Goal: Check status: Check status

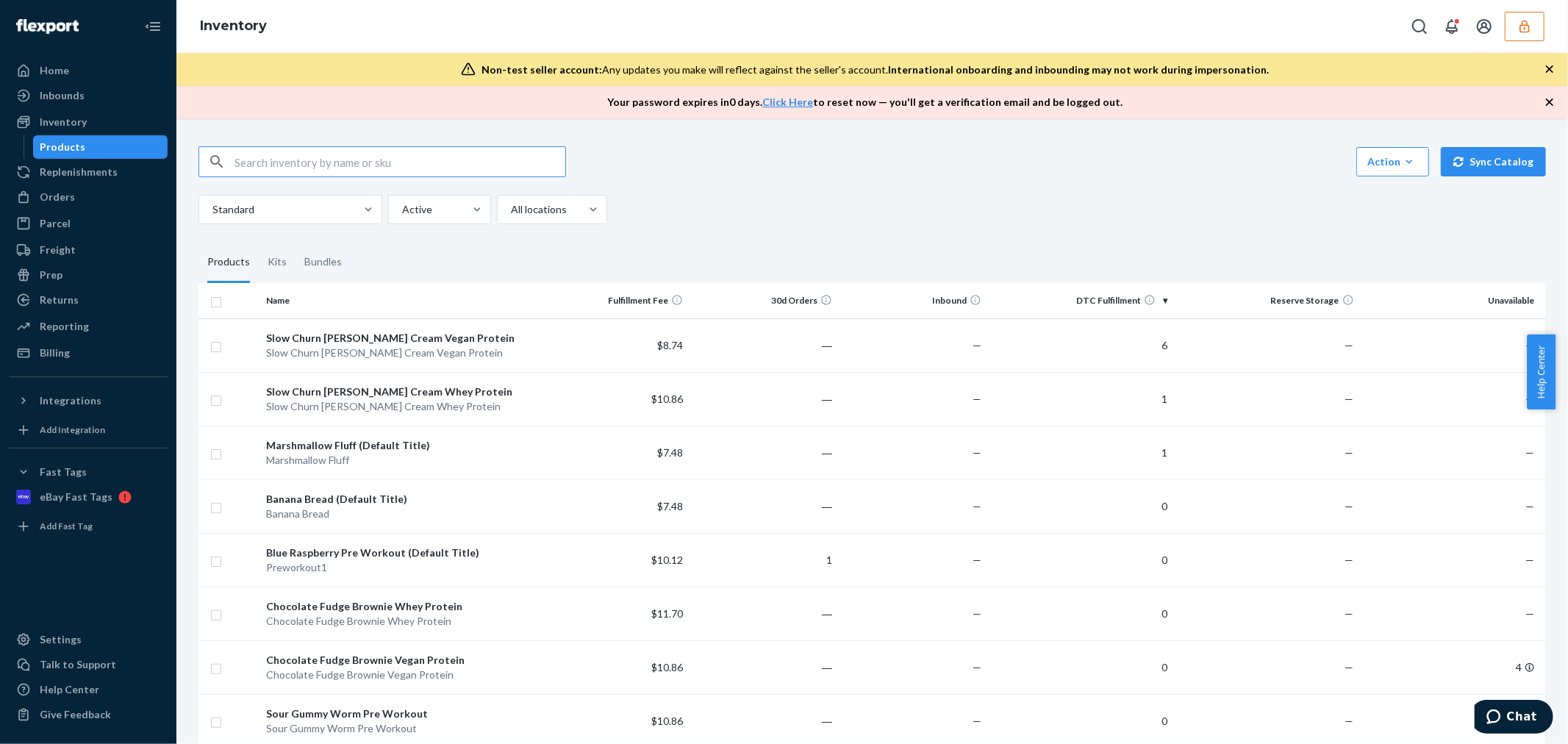
click at [1531, 27] on icon "button" at bounding box center [1524, 26] width 15 height 15
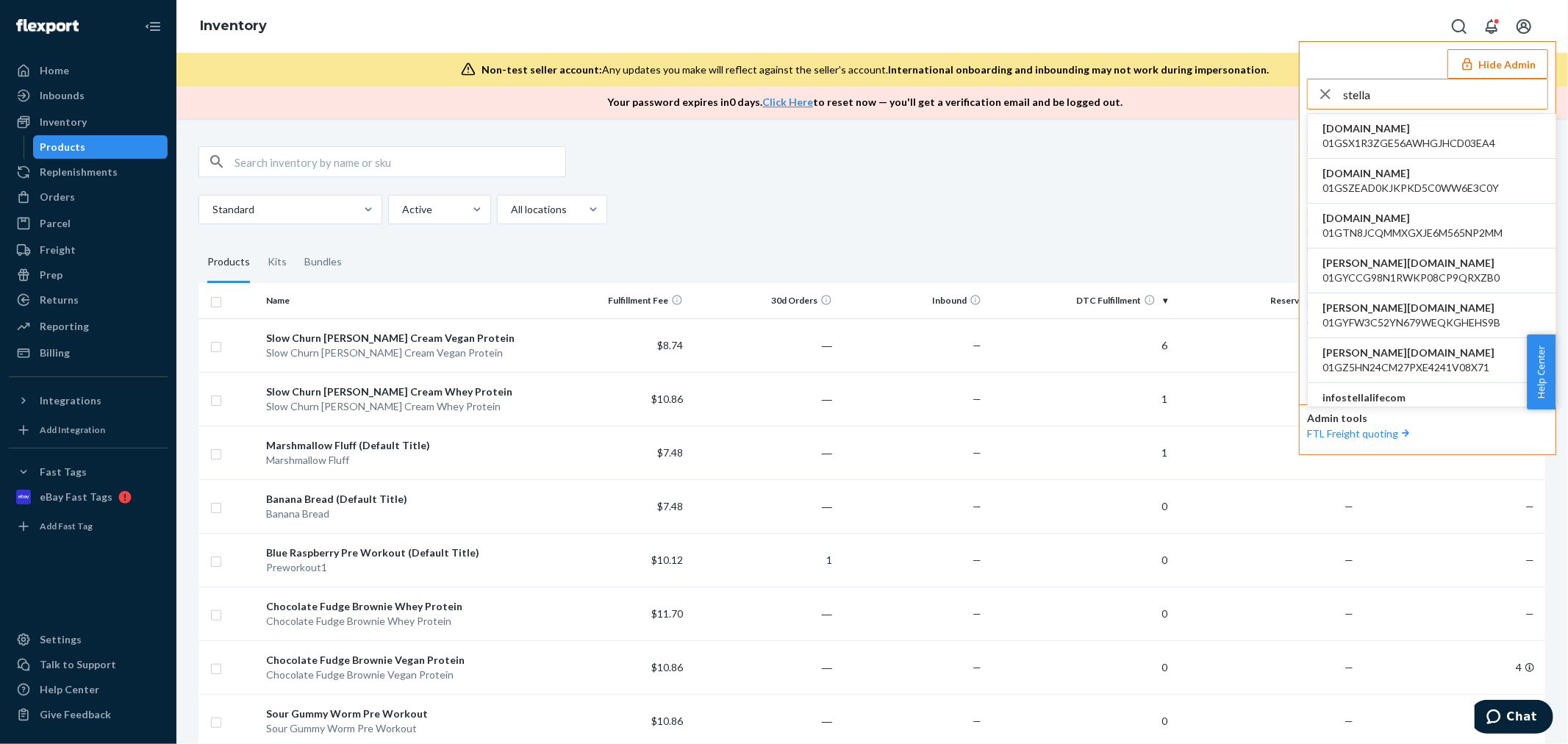
type input "stella"
click at [1404, 401] on span "infostellalifecom" at bounding box center [1407, 398] width 170 height 15
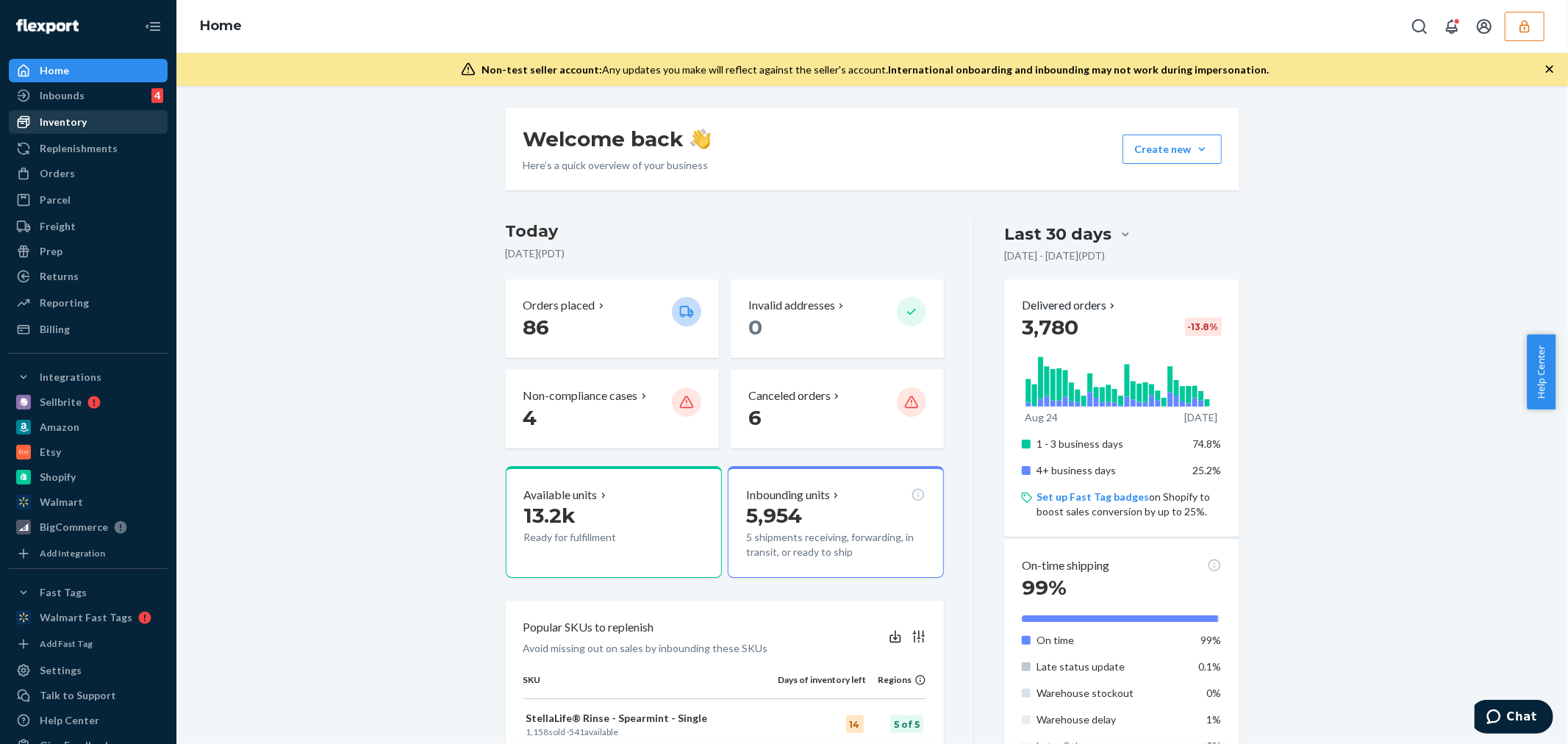
click at [75, 128] on div "Inventory" at bounding box center [64, 122] width 47 height 15
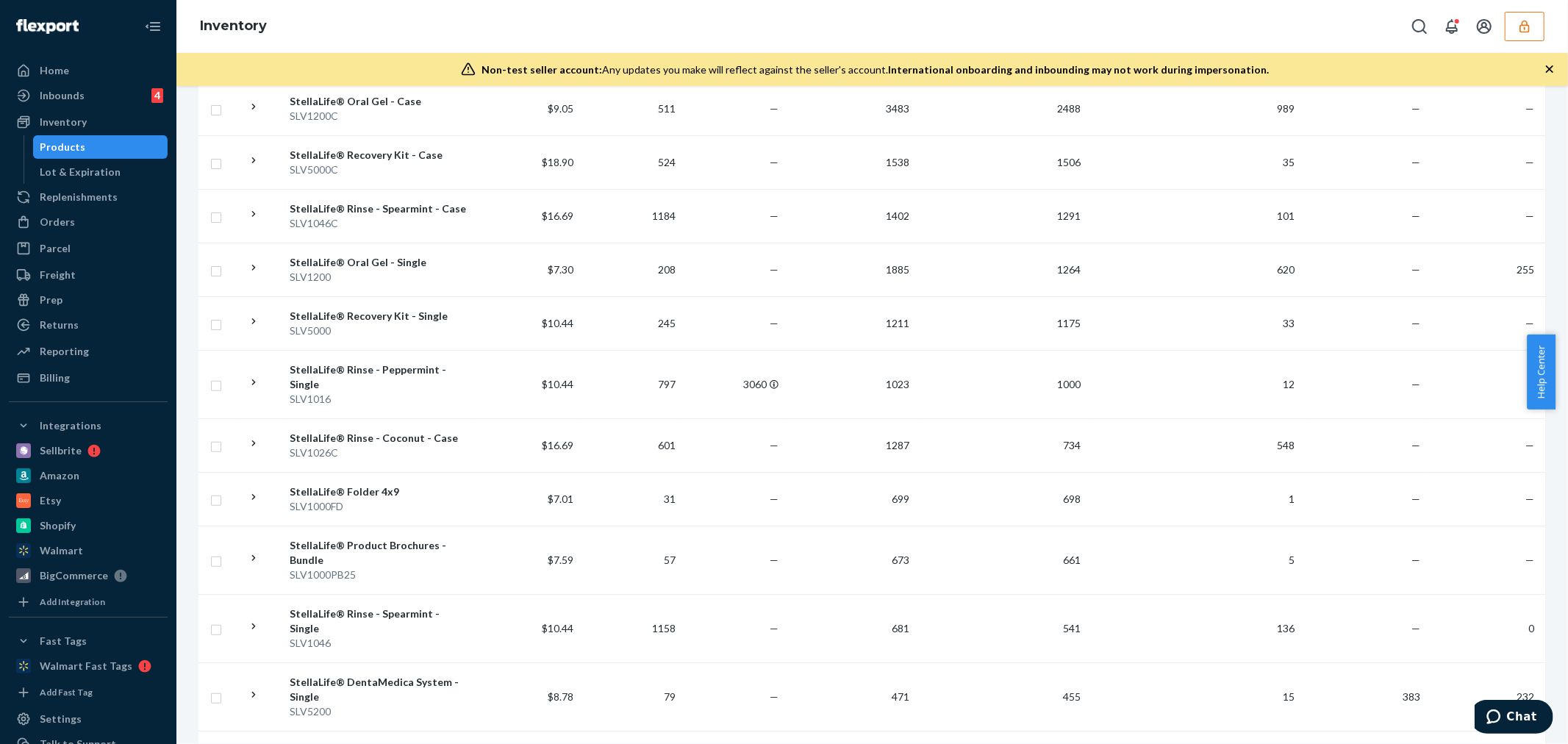
scroll to position [326, 0]
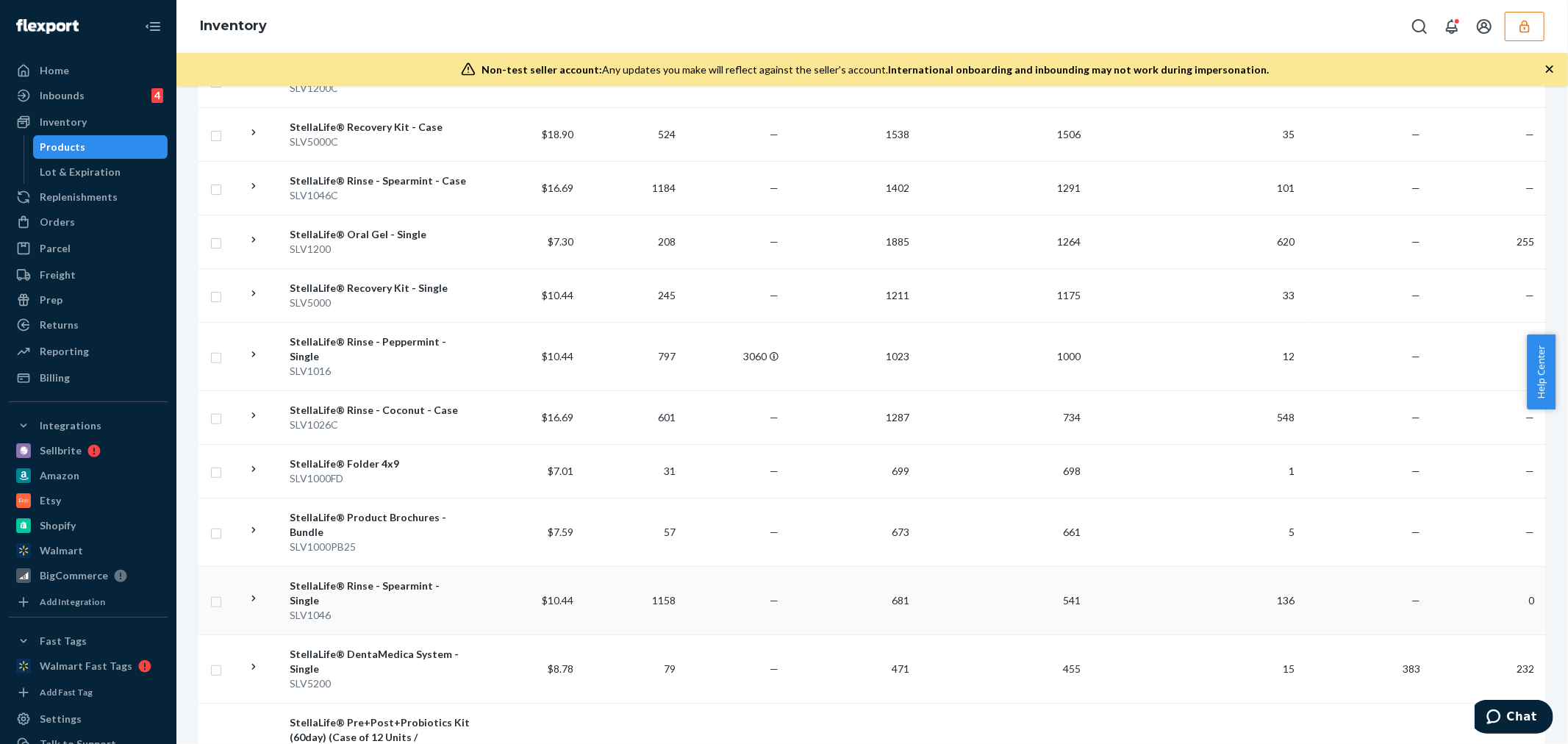
click at [398, 608] on div "SLV1046" at bounding box center [380, 615] width 181 height 15
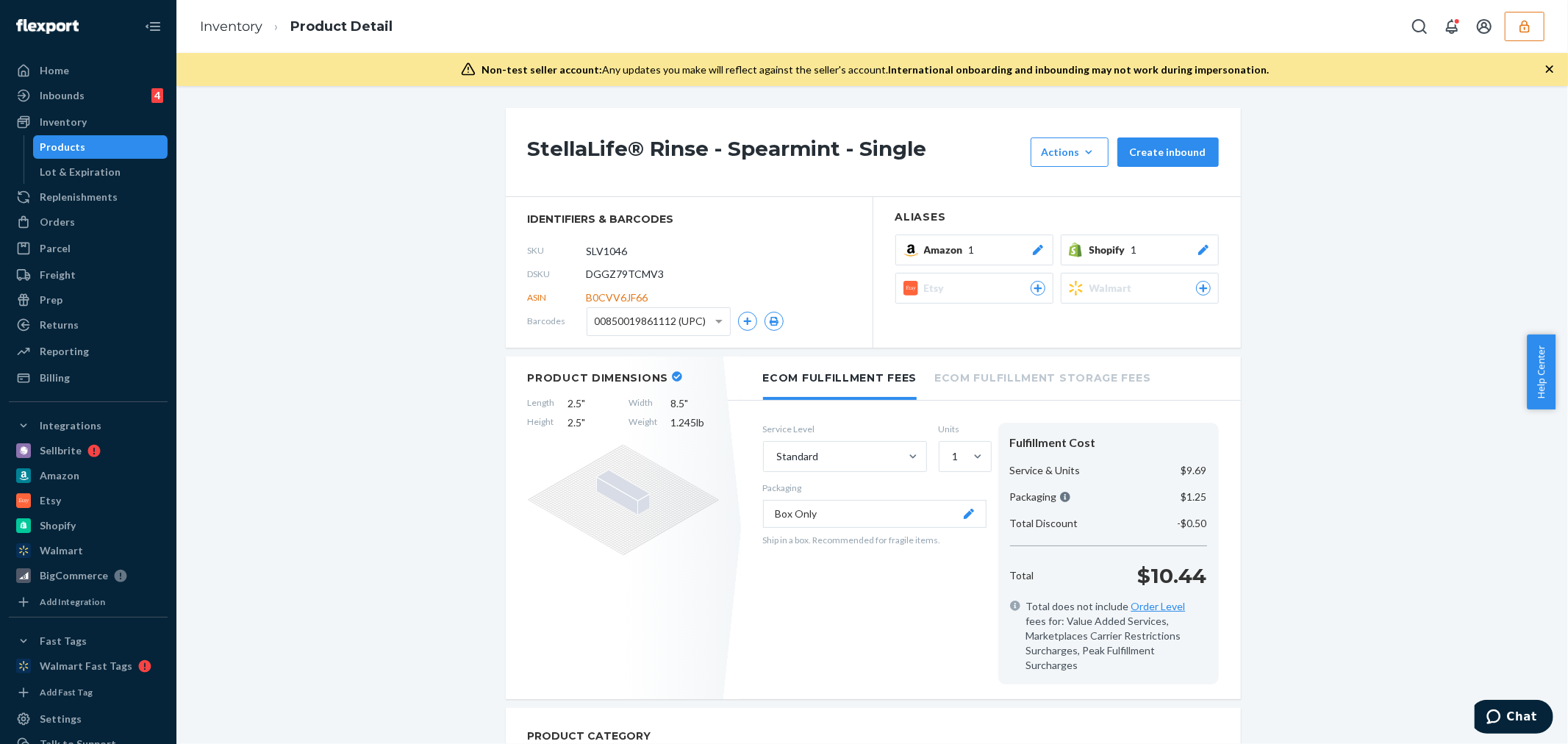
click at [650, 271] on span "DGGZ79TCMV3" at bounding box center [626, 274] width 78 height 15
copy span "DGGZ79TCMV3"
click at [1524, 24] on icon "button" at bounding box center [1524, 25] width 10 height 12
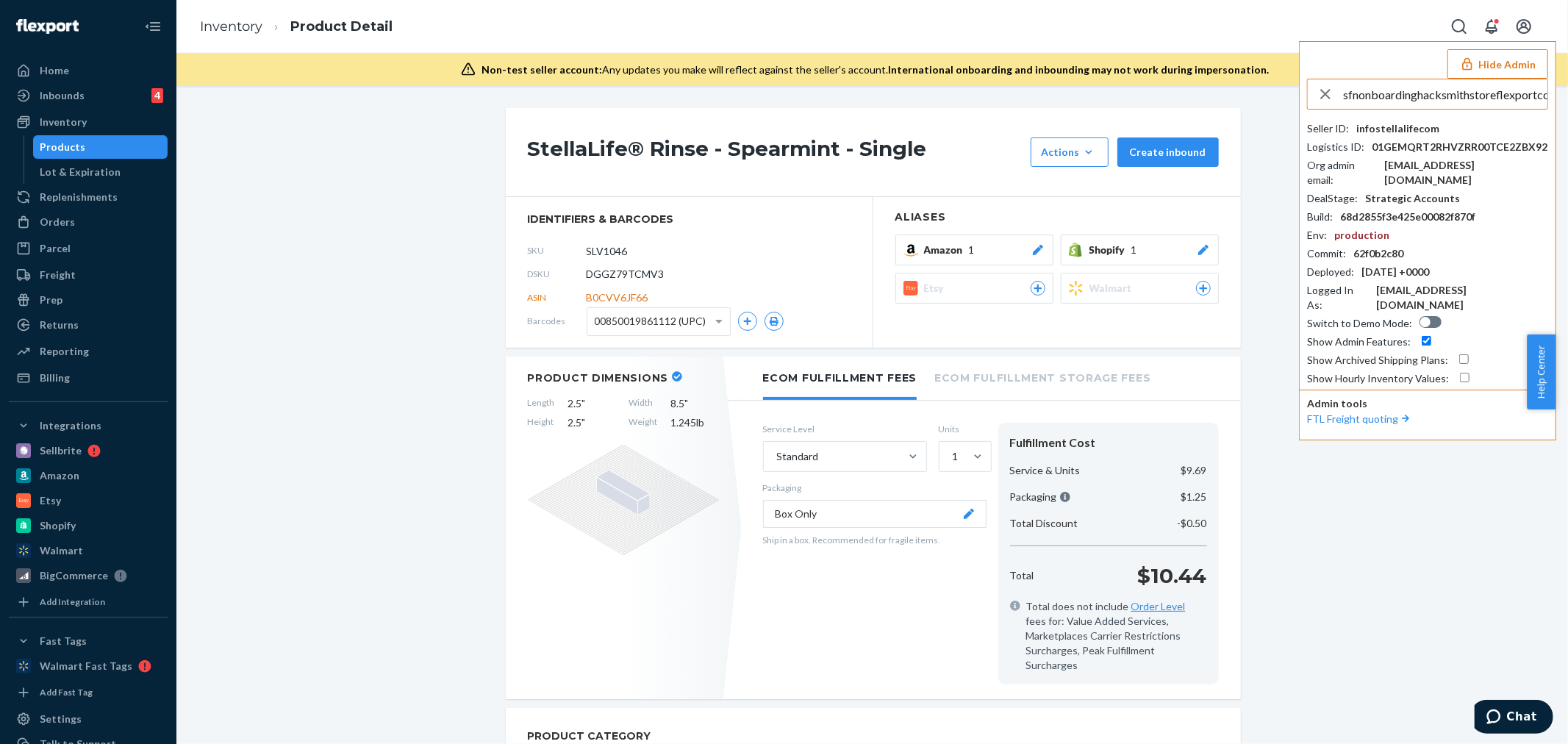
scroll to position [0, 11]
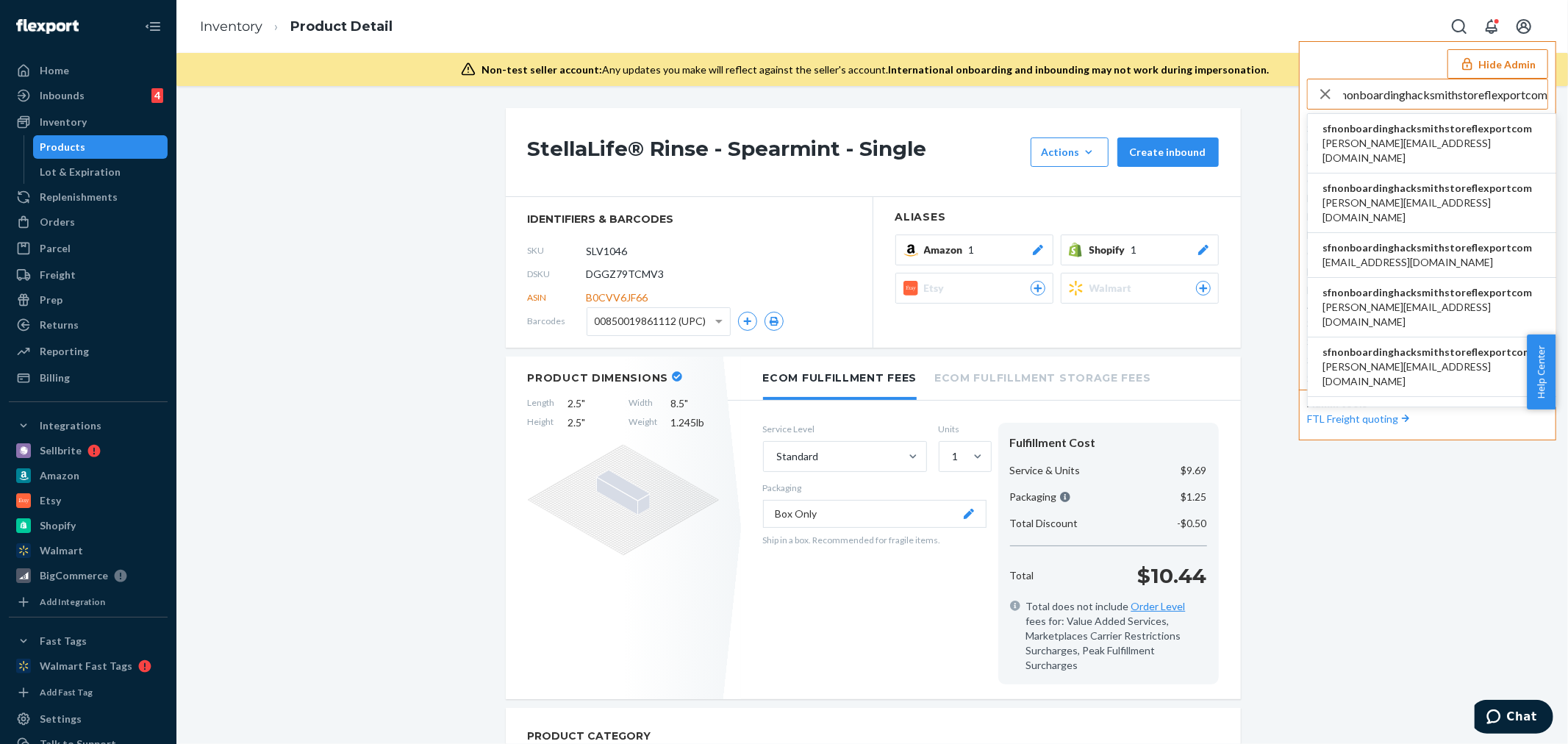
type input "sfnonboardinghacksmithstoreflexportcom"
click at [1428, 139] on span "andreas@thehacksmith.com" at bounding box center [1431, 151] width 219 height 29
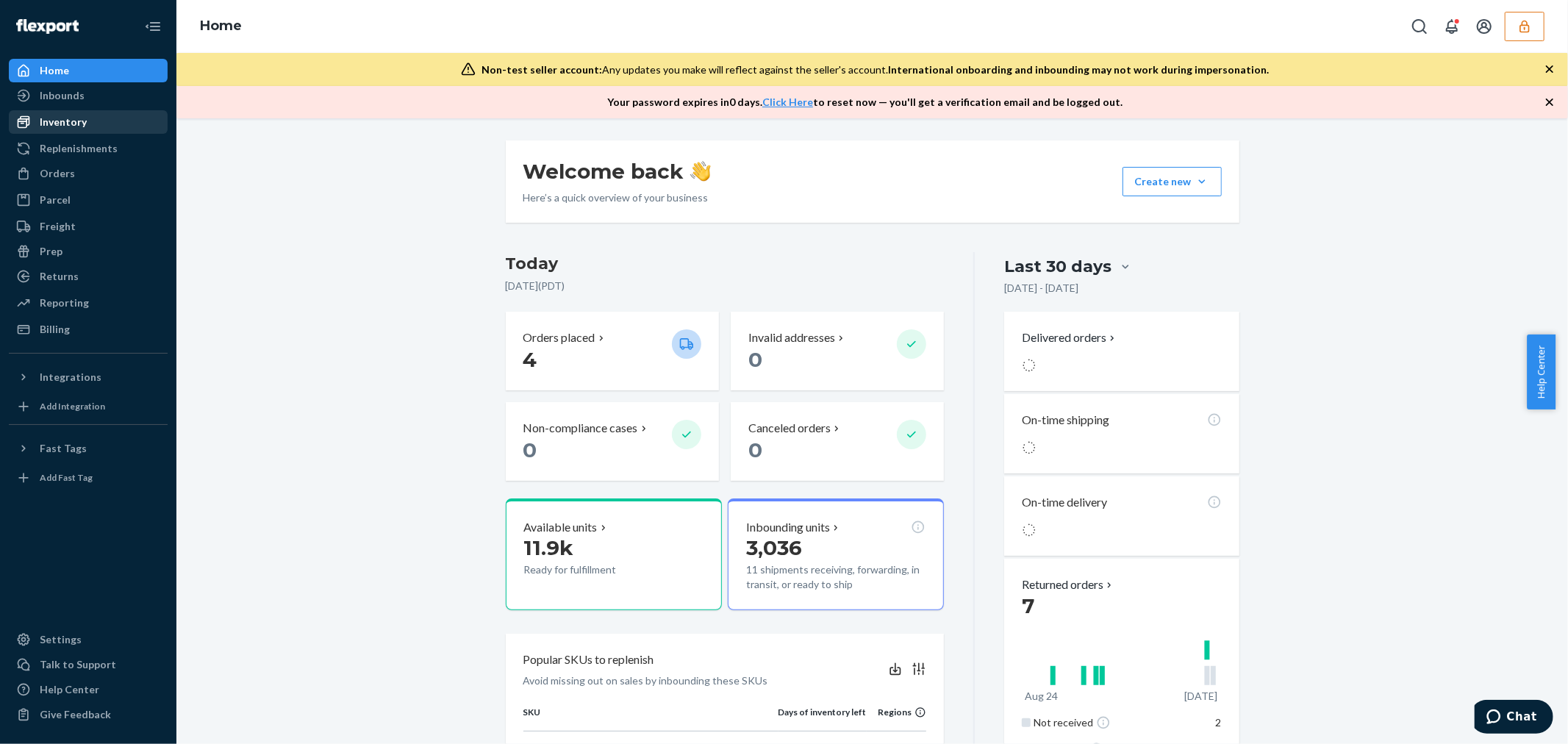
click at [94, 119] on div "Inventory" at bounding box center [88, 121] width 156 height 20
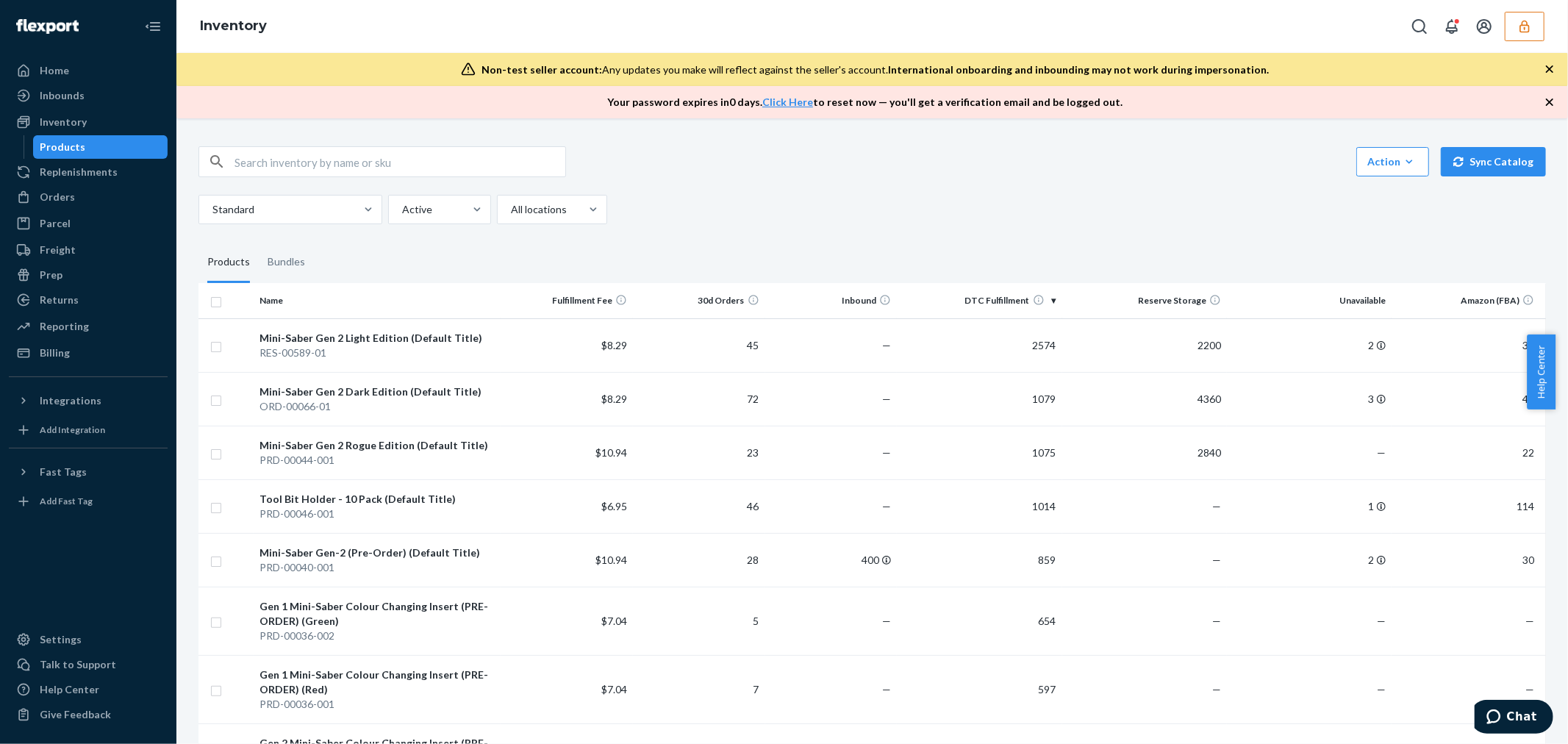
click at [504, 165] on input "text" at bounding box center [400, 161] width 331 height 29
paste input "Gen 2 Mini-Saber Colour Changing Insert"
type input "Gen 2 Mini-Saber Colour Changing Insert"
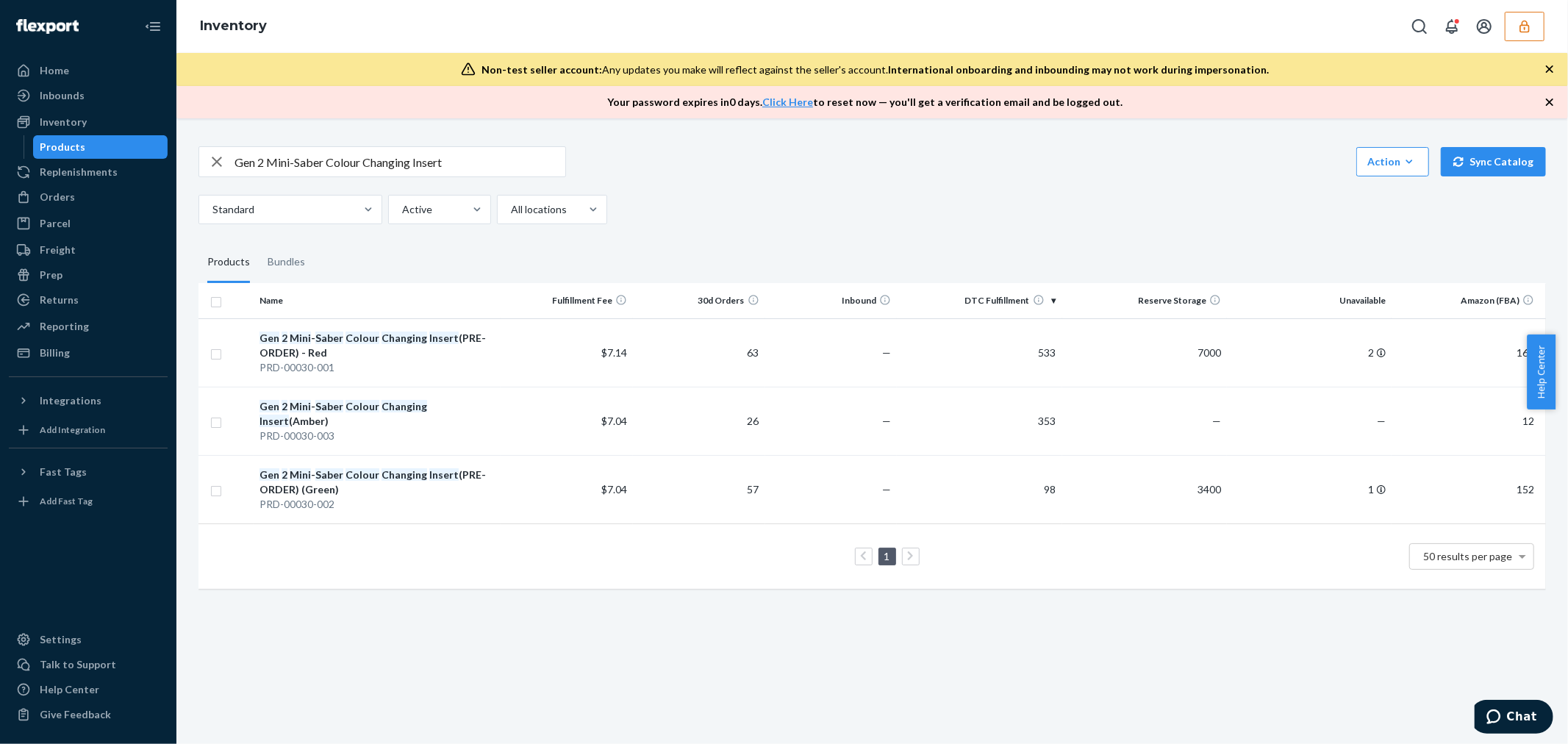
click at [218, 161] on icon "button" at bounding box center [217, 161] width 11 height 11
click at [431, 167] on input "text" at bounding box center [400, 161] width 331 height 29
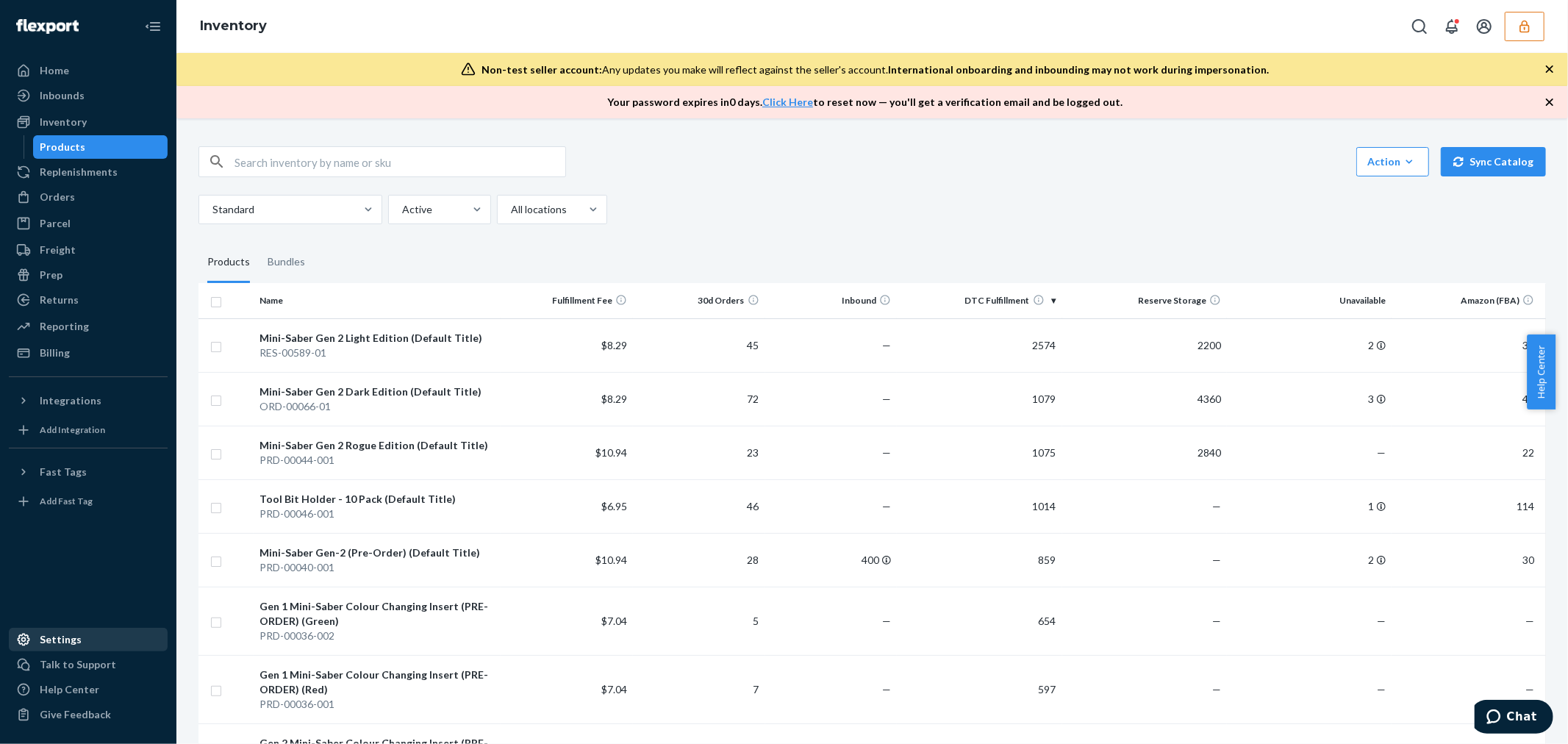
drag, startPoint x: 81, startPoint y: 636, endPoint x: 115, endPoint y: 632, distance: 34.2
click at [81, 636] on div "Settings" at bounding box center [88, 639] width 156 height 20
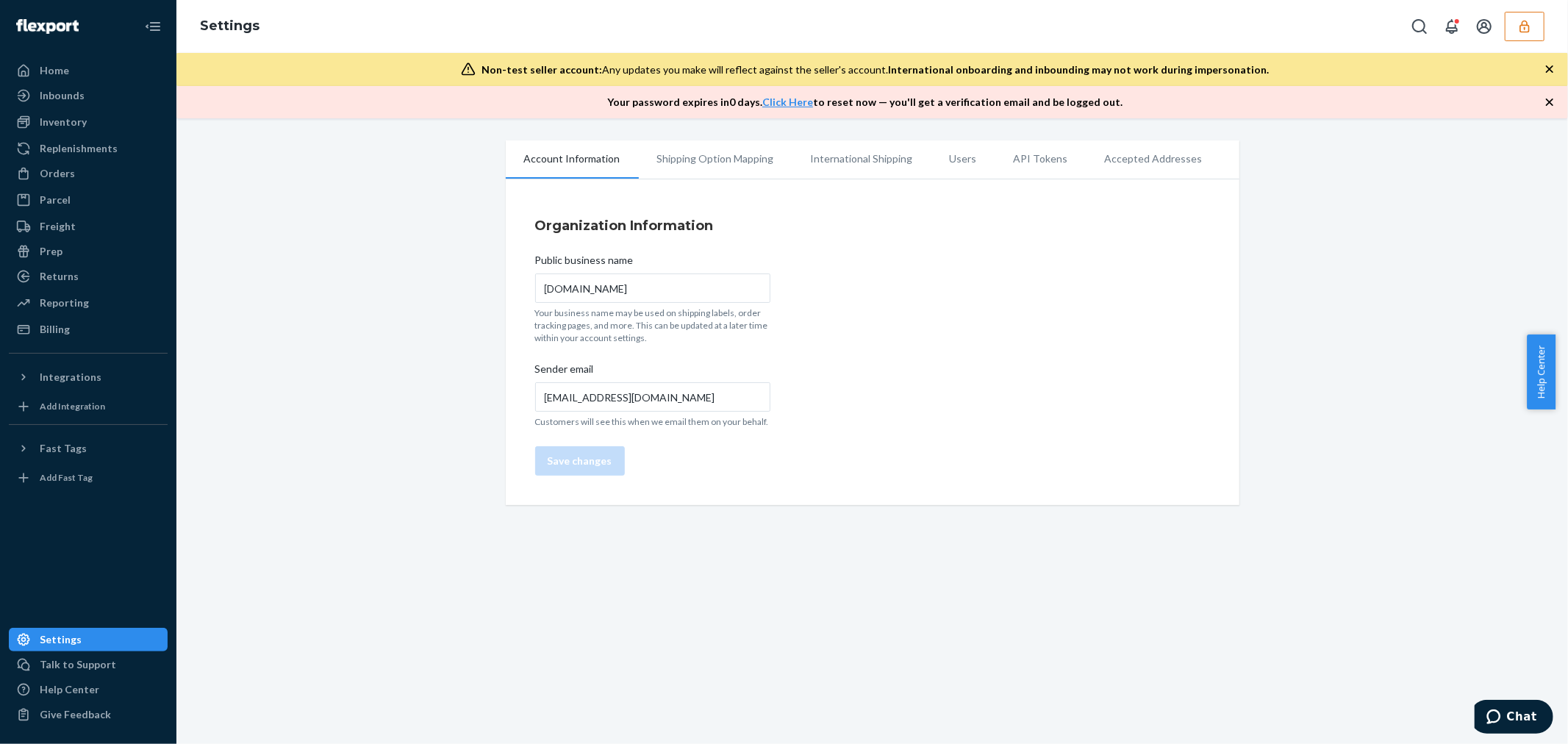
click at [959, 157] on li "Users" at bounding box center [963, 158] width 64 height 37
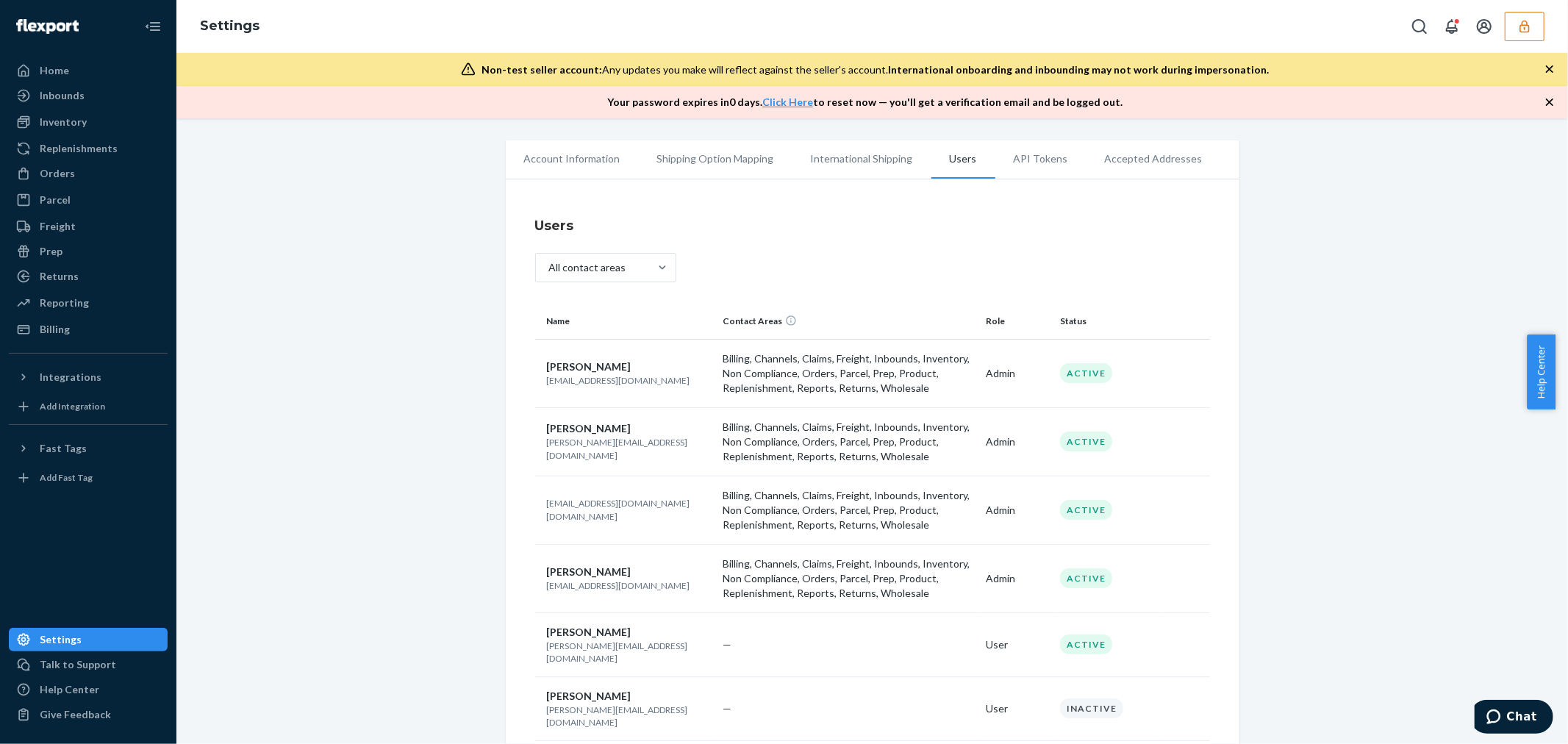
click at [593, 380] on p "hailey@thehacksmith.com" at bounding box center [629, 380] width 165 height 12
click at [584, 380] on p "hailey@thehacksmith.com" at bounding box center [629, 380] width 165 height 12
click at [582, 380] on p "hailey@thehacksmith.com" at bounding box center [629, 380] width 165 height 12
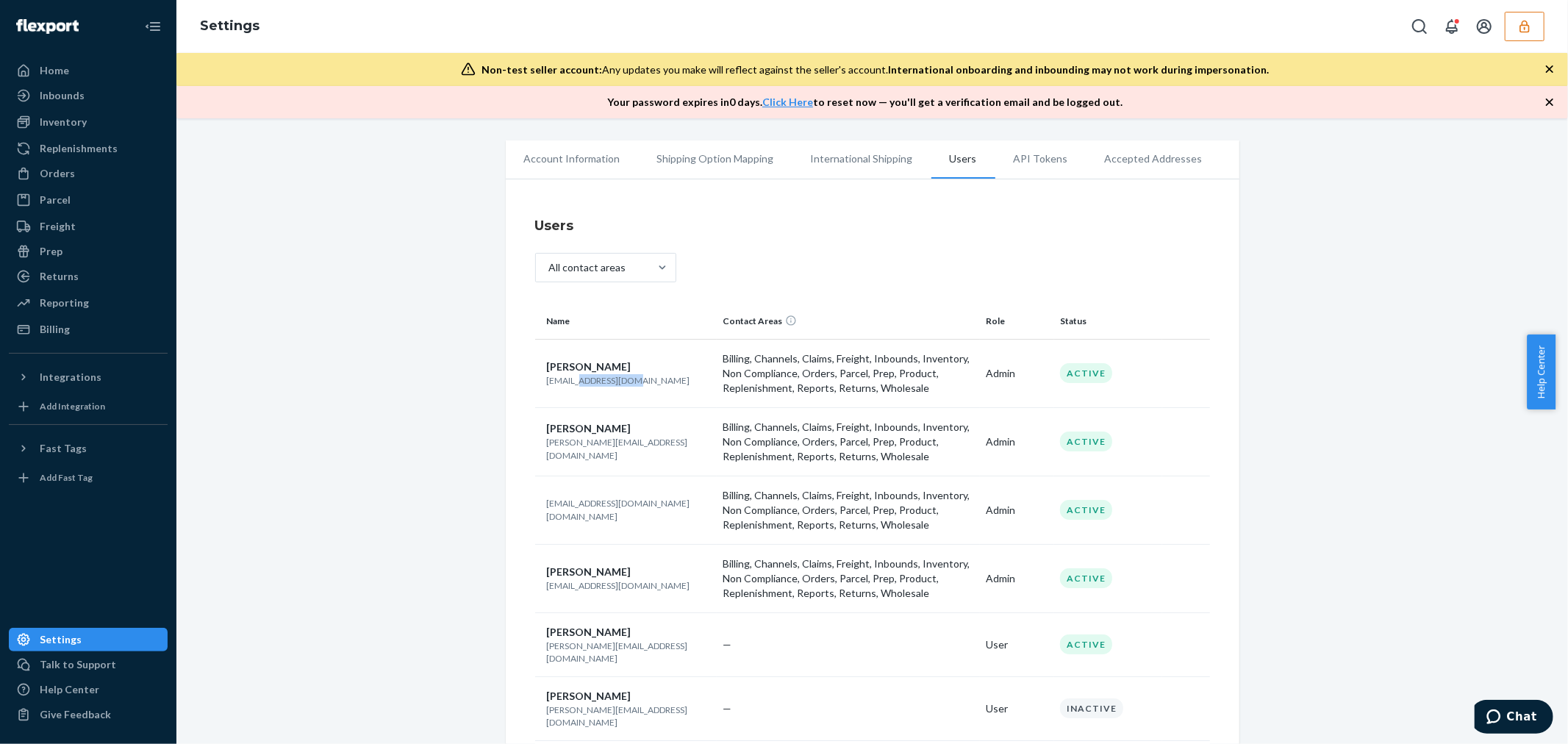
click at [581, 380] on p "hailey@thehacksmith.com" at bounding box center [629, 380] width 165 height 12
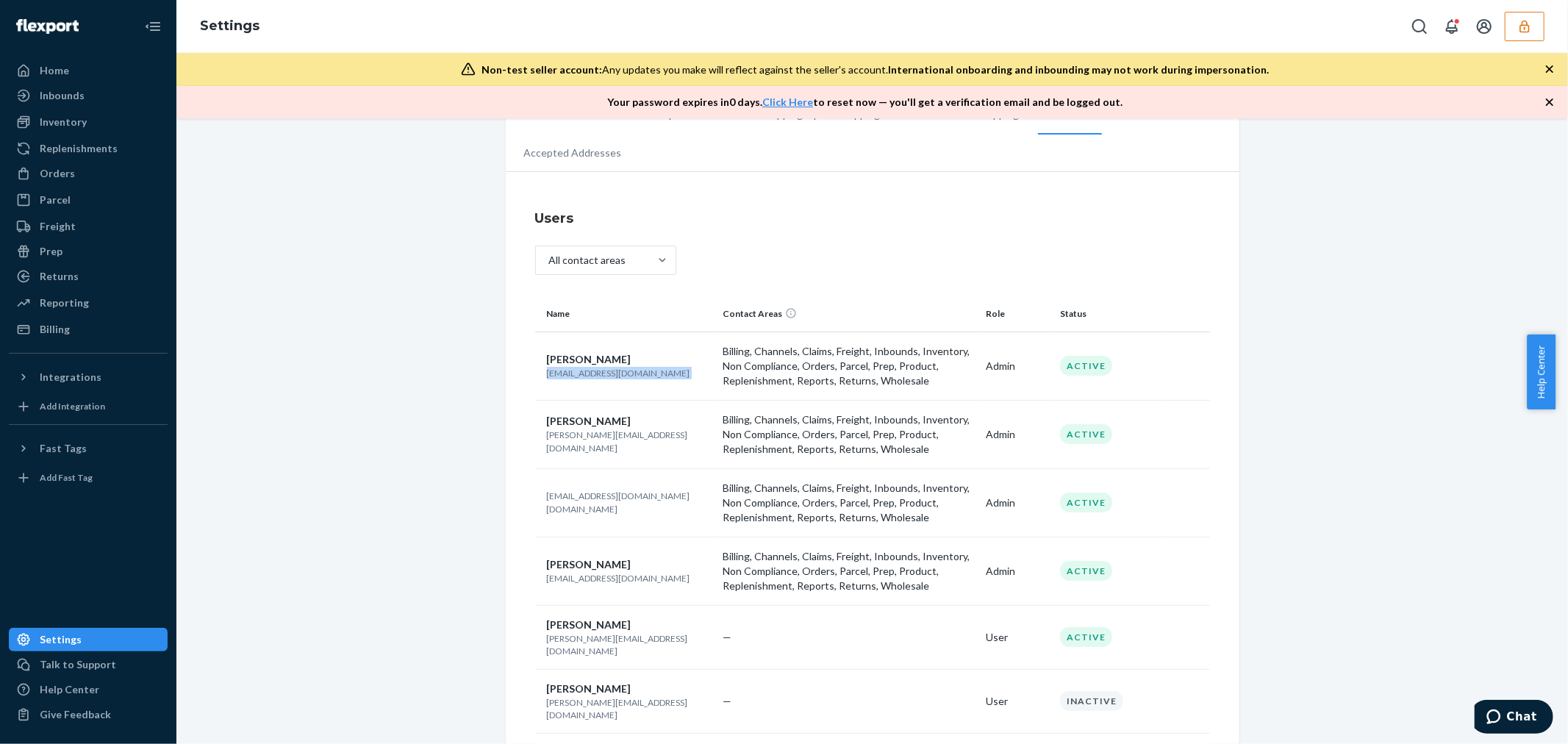
scroll to position [81, 0]
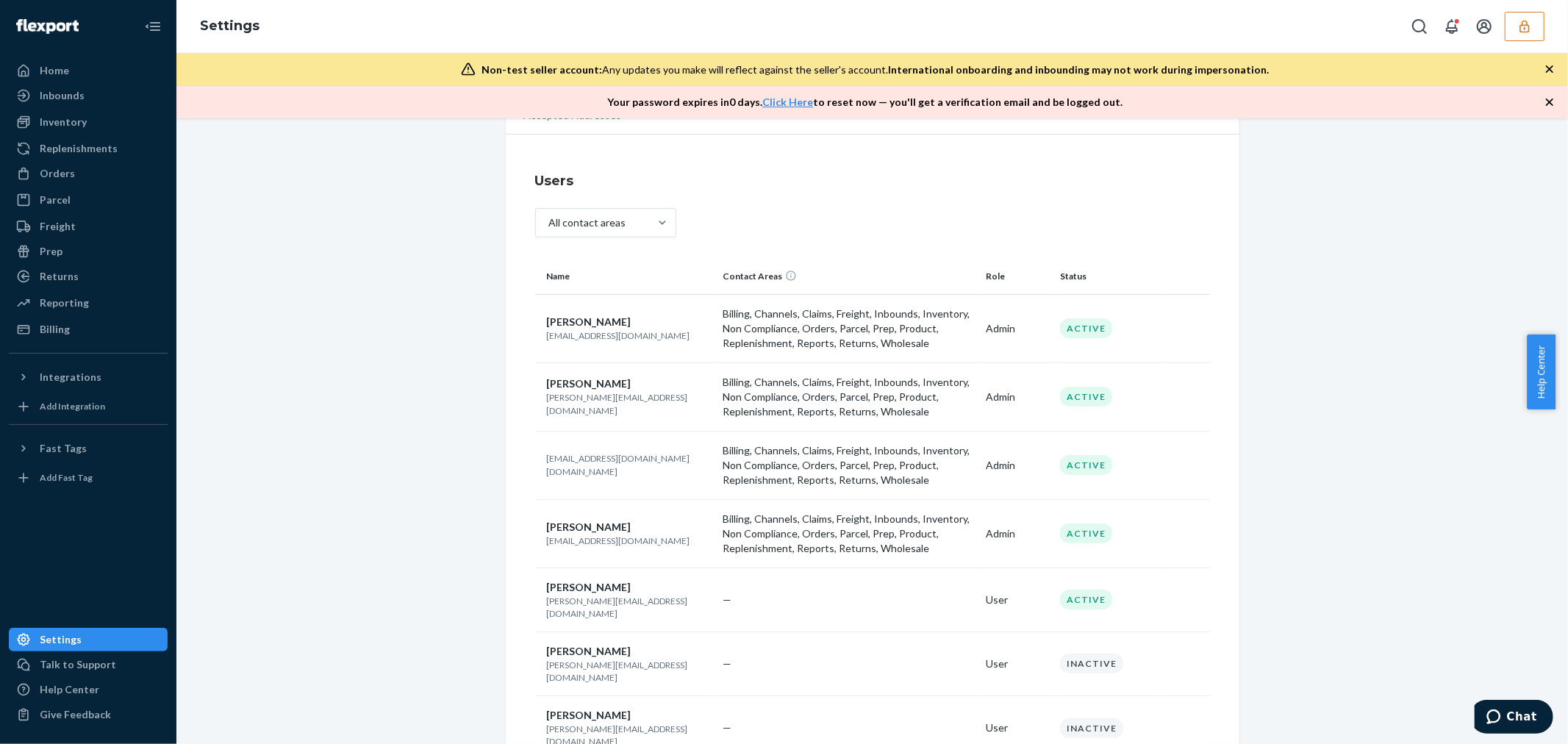
click at [399, 474] on div "Account Information Replenishment Shipping Option Mapping International Shippin…" at bounding box center [872, 431] width 1369 height 745
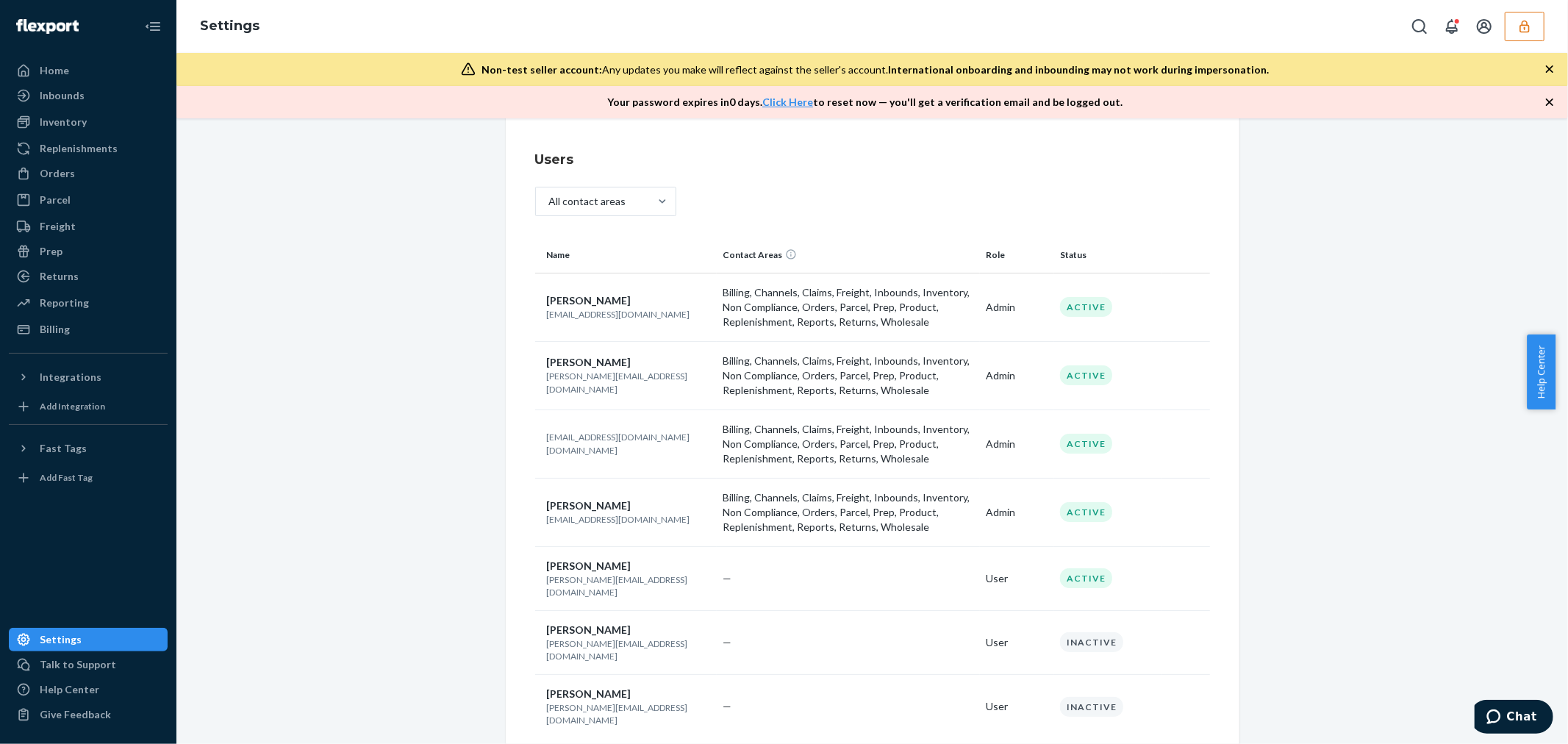
scroll to position [108, 0]
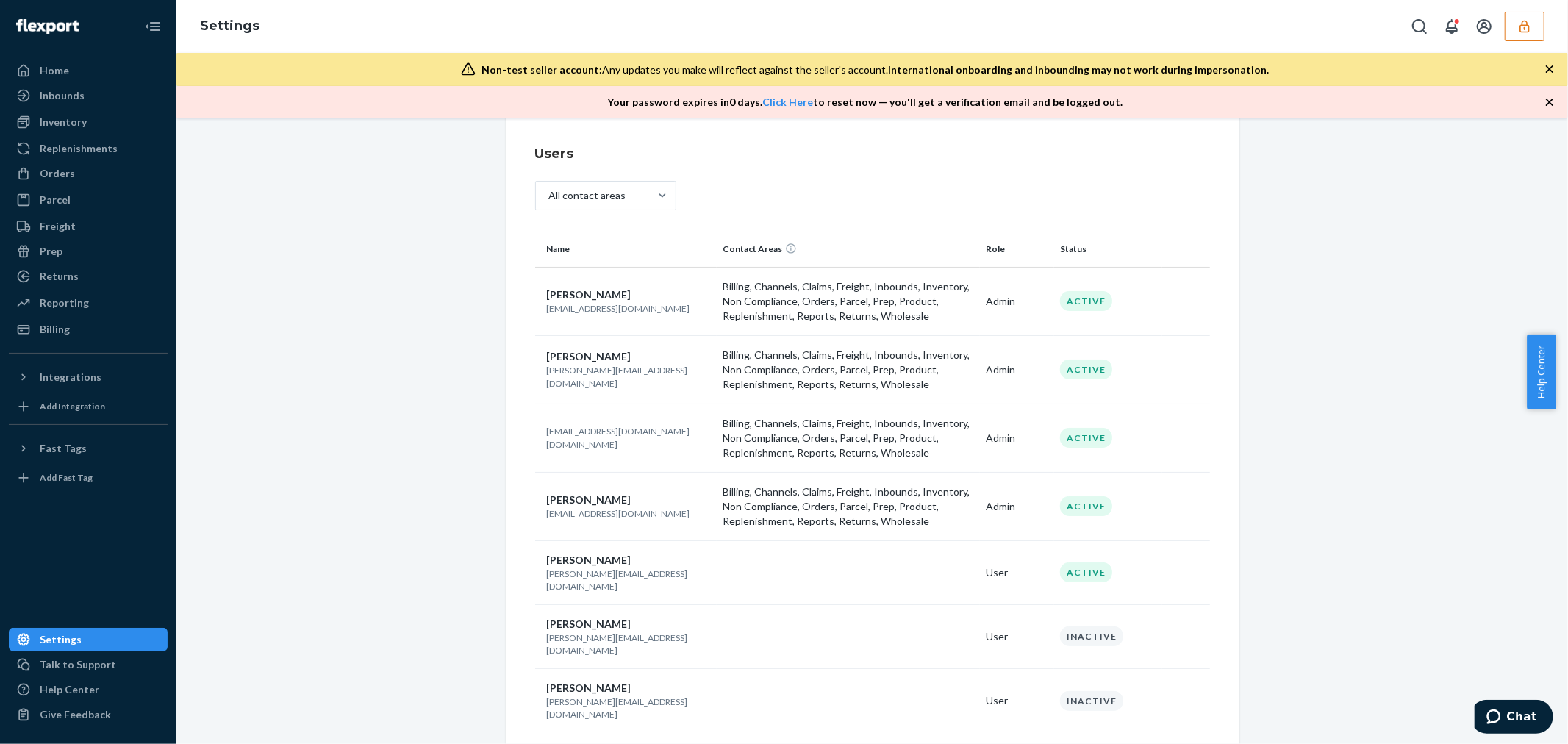
click at [1530, 24] on icon "button" at bounding box center [1524, 26] width 15 height 15
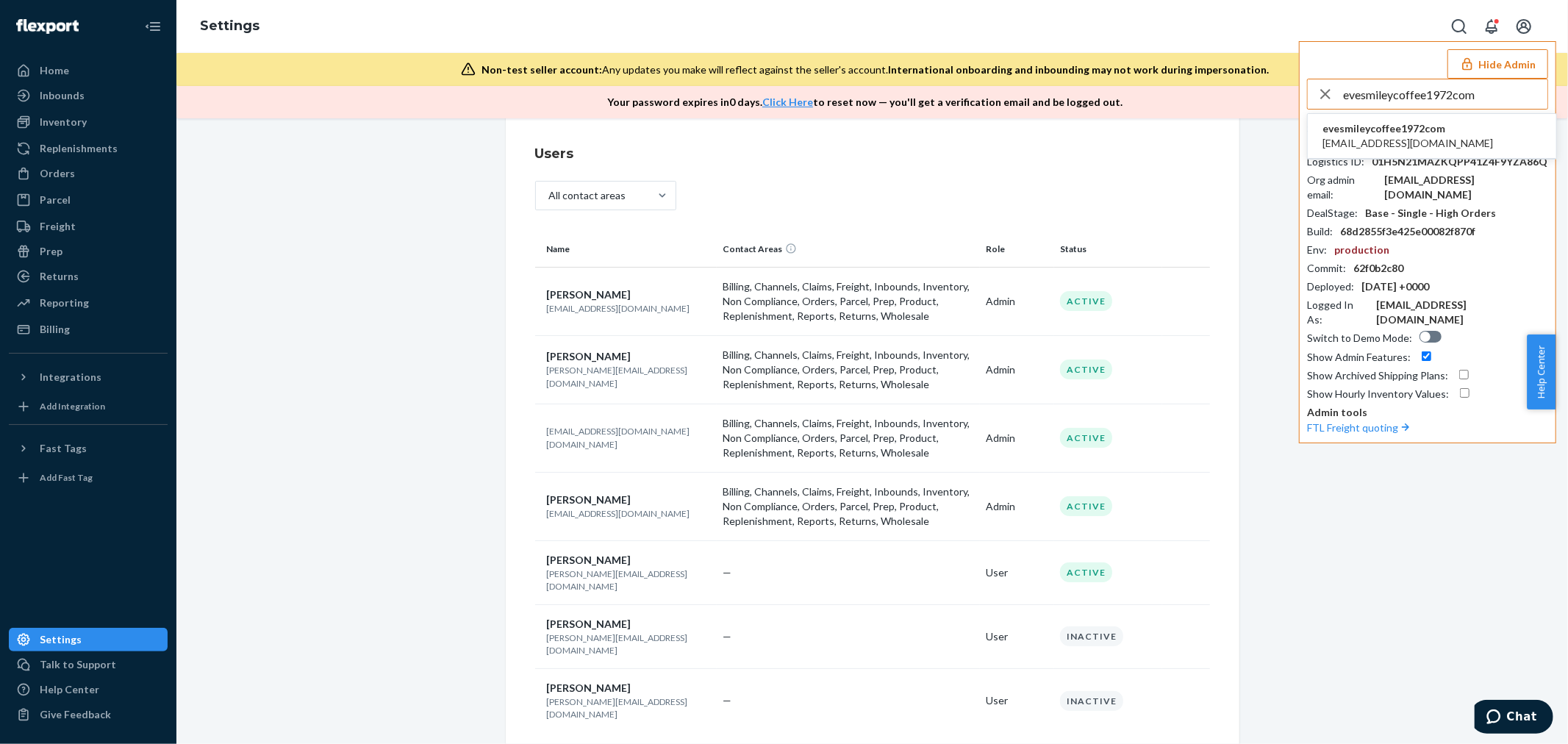
type input "evesmileycoffee1972com"
click at [1447, 137] on span "eve@smileycoffee1972.com" at bounding box center [1407, 143] width 170 height 15
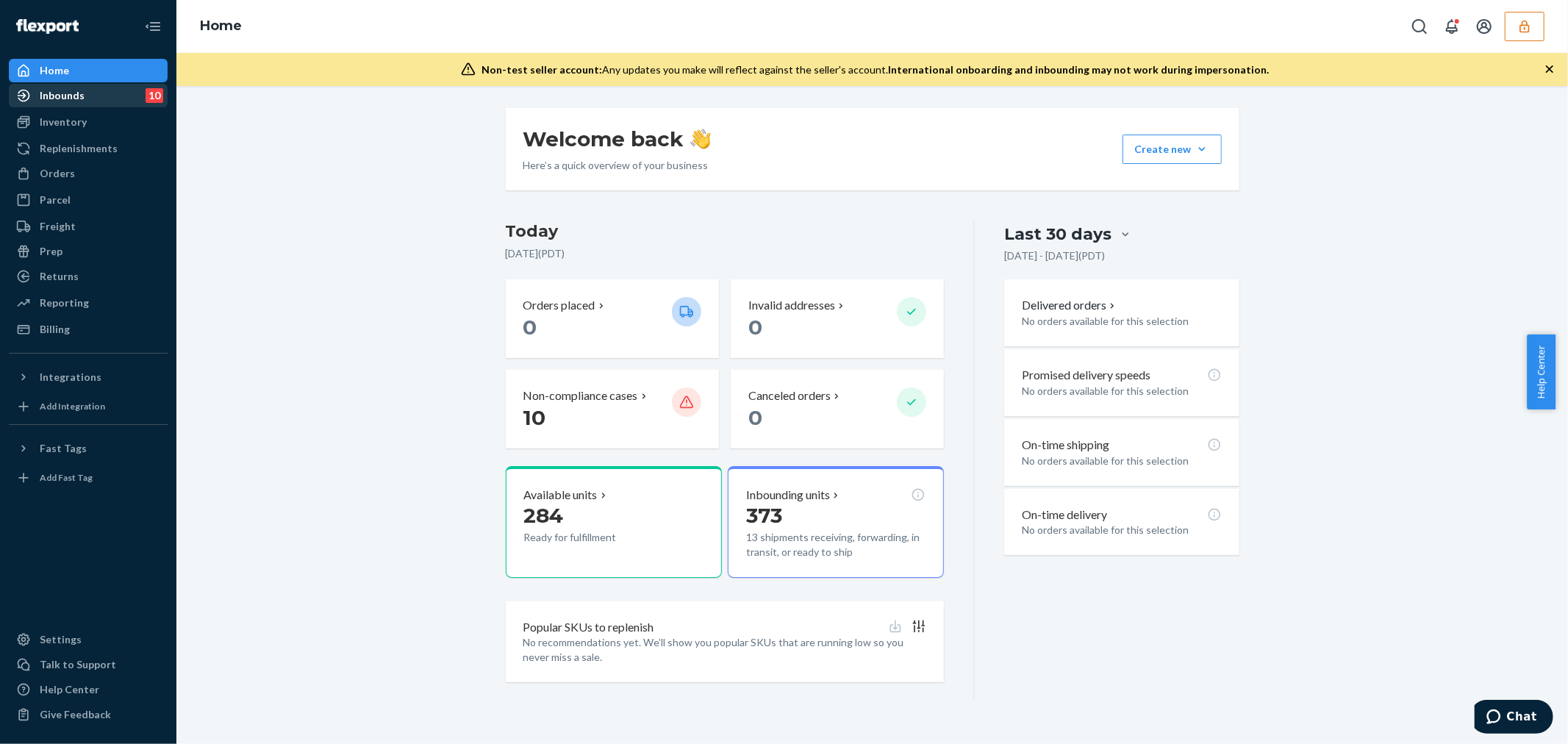
click at [78, 89] on div "Inbounds" at bounding box center [62, 95] width 45 height 15
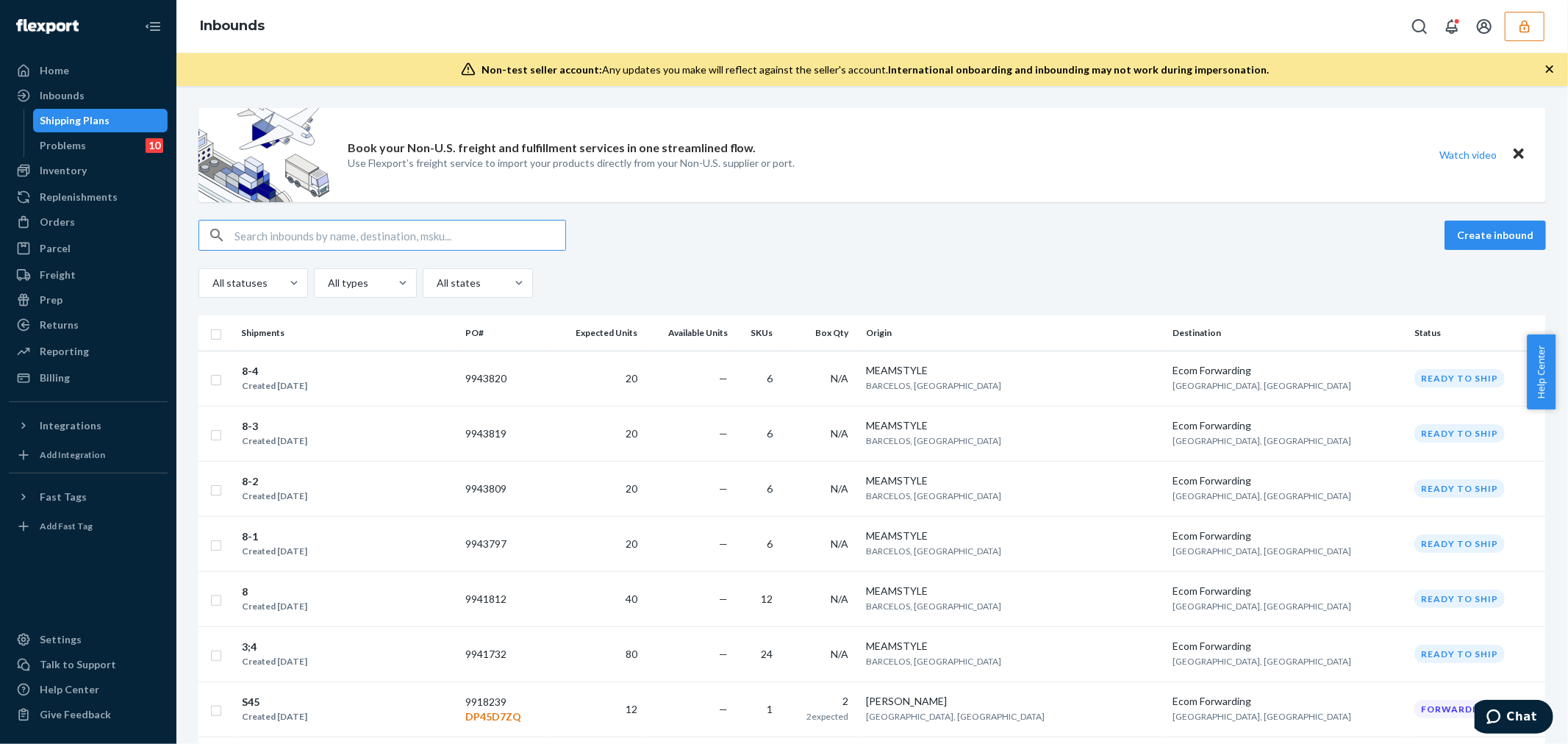
click at [378, 236] on input "text" at bounding box center [400, 236] width 331 height 29
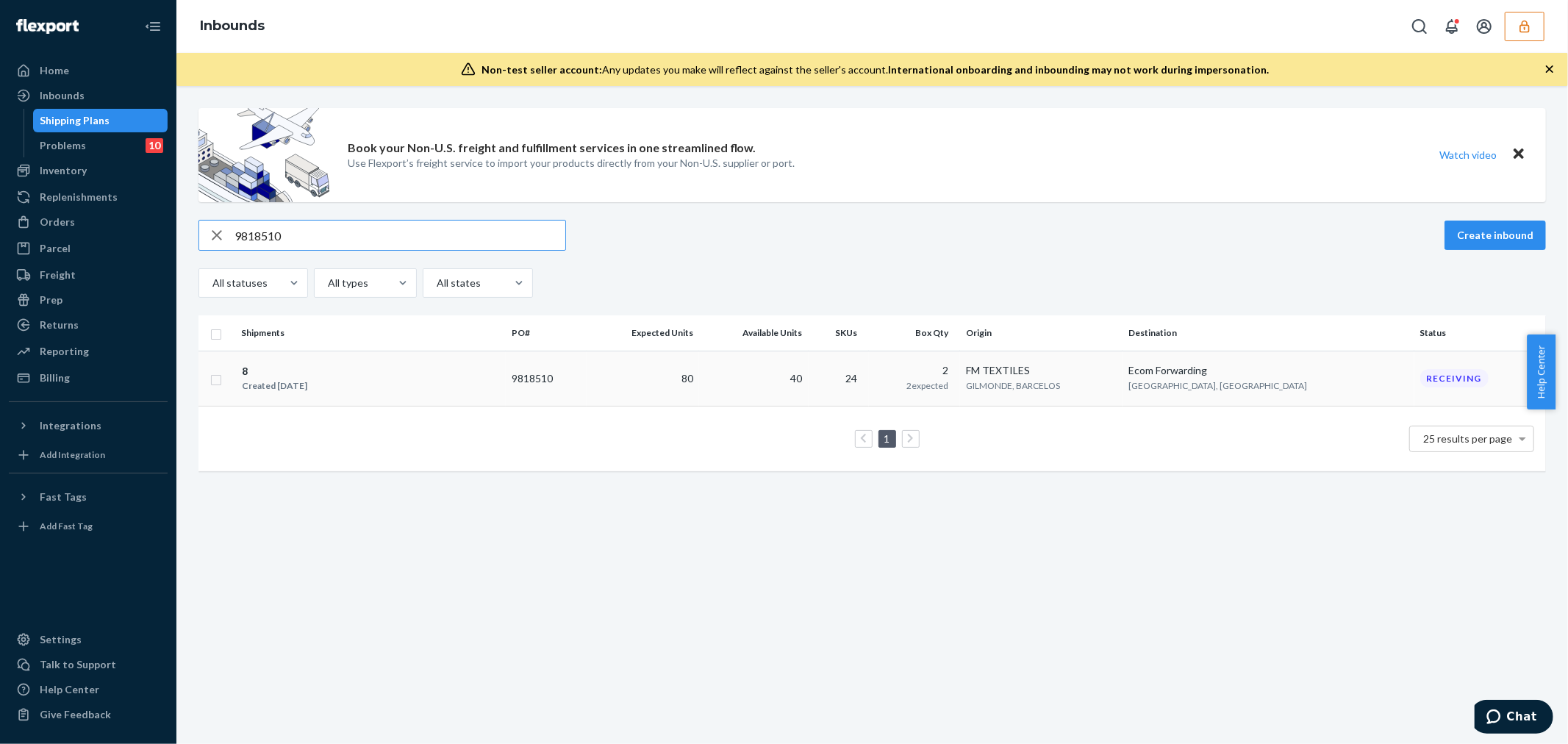
type input "9818510"
click at [435, 384] on div "8 Created [DATE]" at bounding box center [370, 379] width 258 height 31
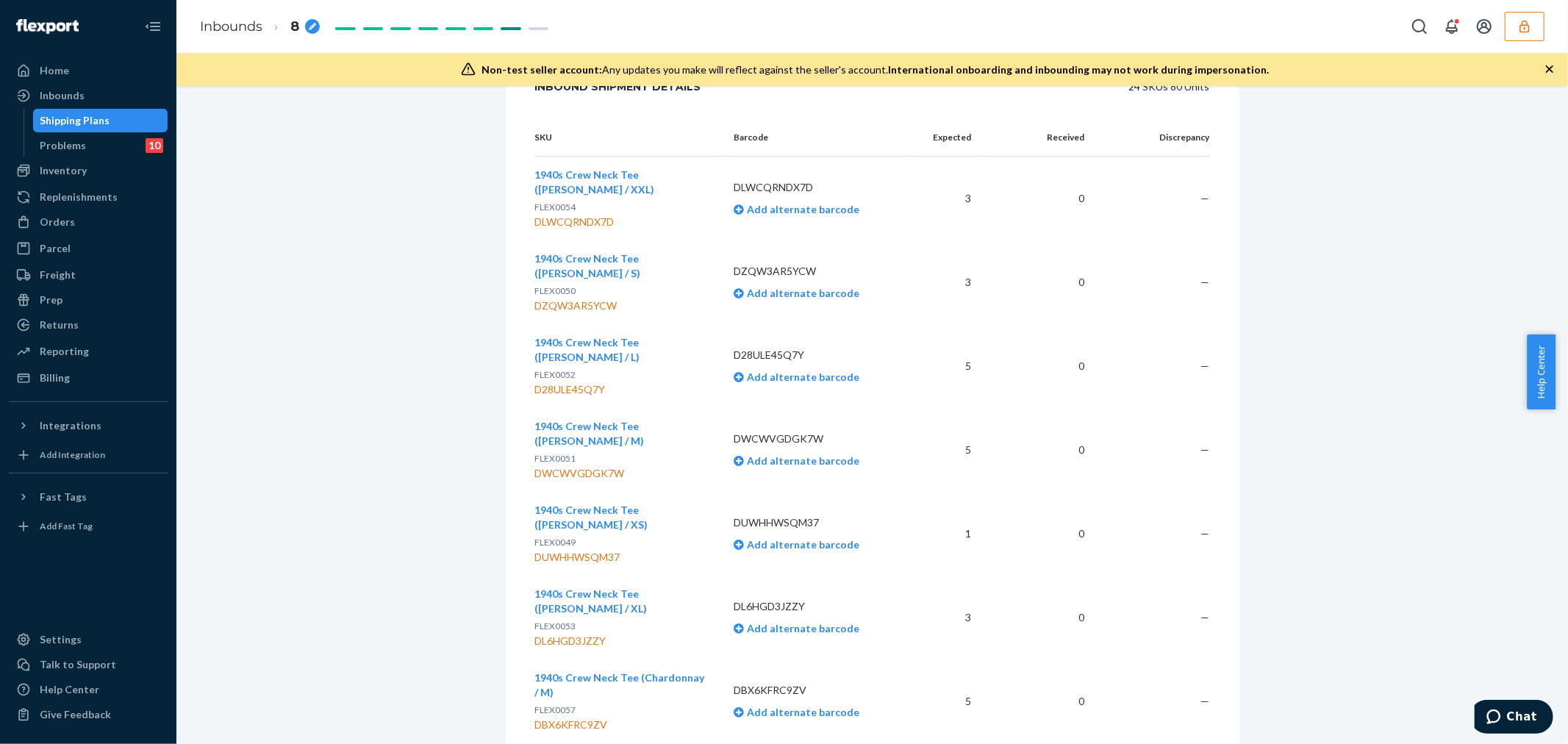
scroll to position [735, 0]
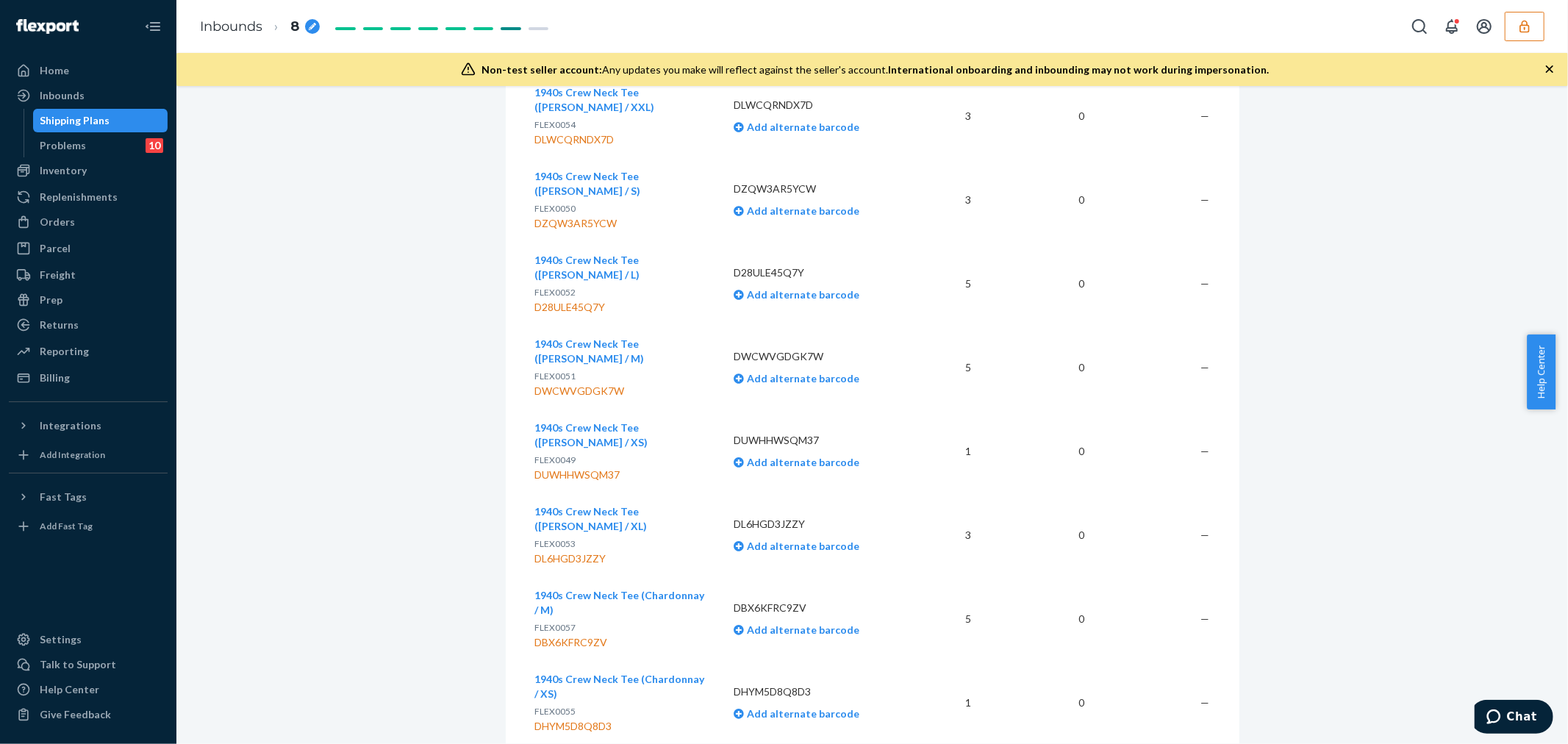
click at [537, 391] on div "DWCWVGDGK7W" at bounding box center [623, 391] width 176 height 15
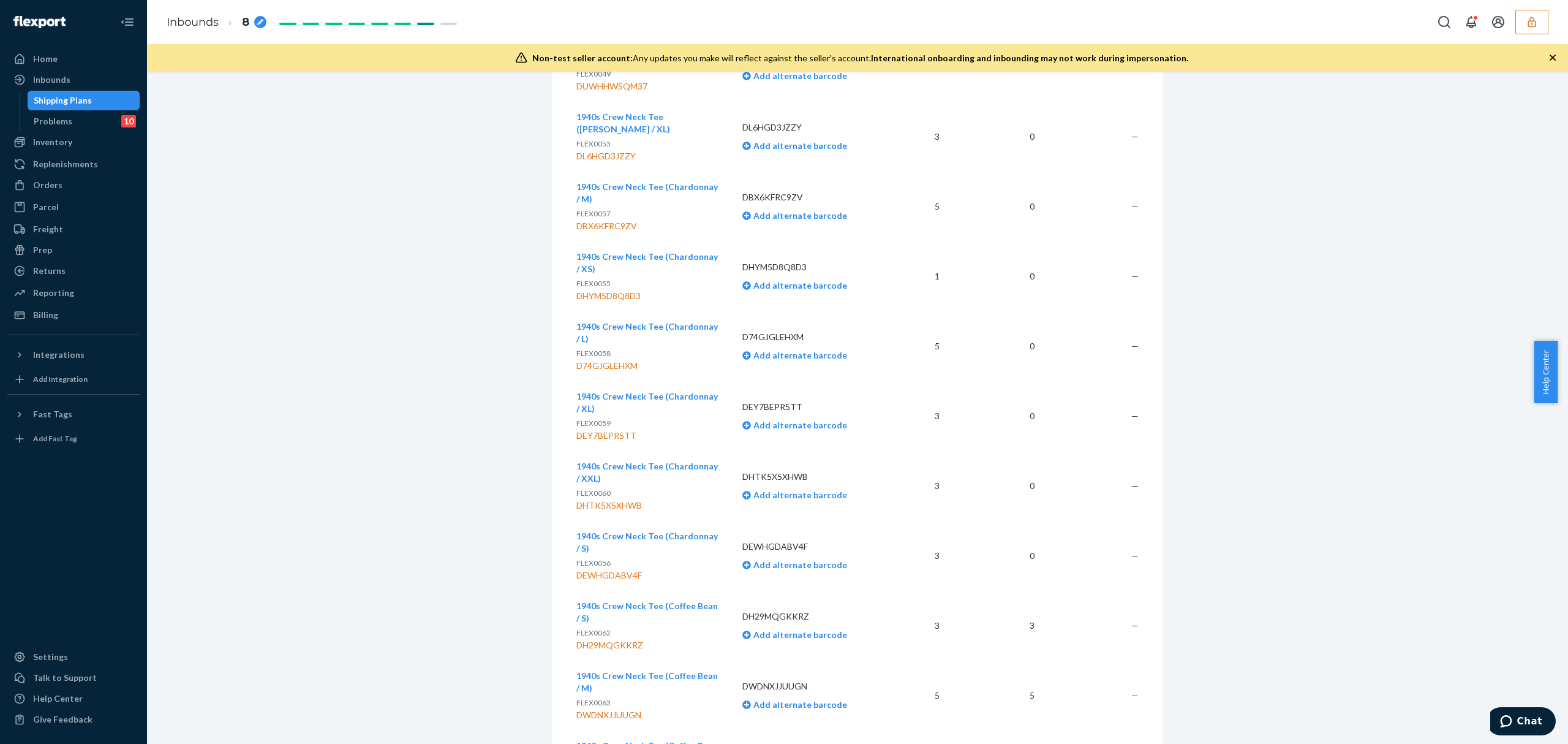
scroll to position [923, 0]
